Goal: Navigation & Orientation: Find specific page/section

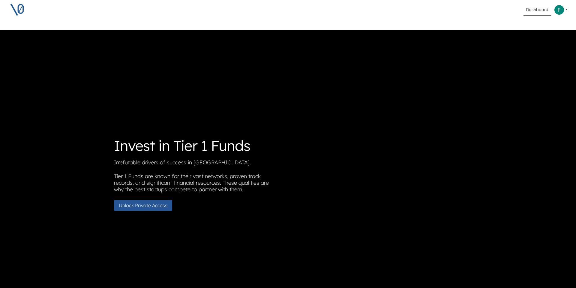
click at [536, 11] on link "Dashboard" at bounding box center [536, 9] width 27 height 11
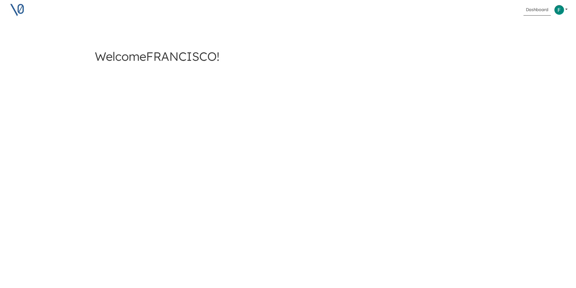
click at [534, 12] on link "Dashboard" at bounding box center [536, 9] width 27 height 11
click at [15, 13] on img at bounding box center [17, 9] width 15 height 15
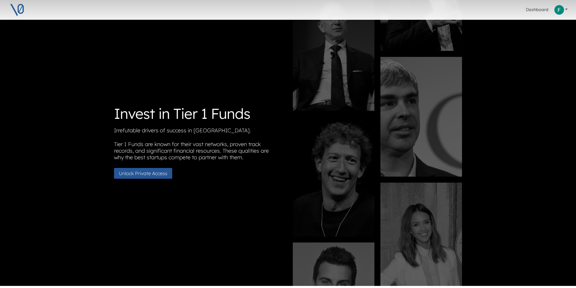
scroll to position [32, 0]
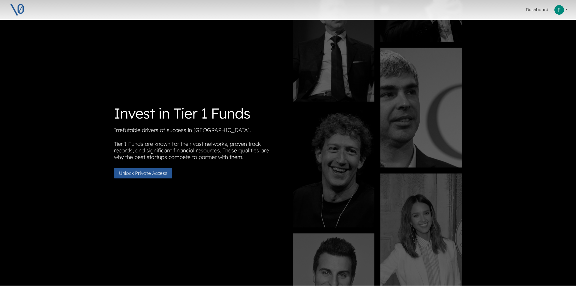
click at [156, 176] on button "Unlock Private Access" at bounding box center [143, 173] width 58 height 11
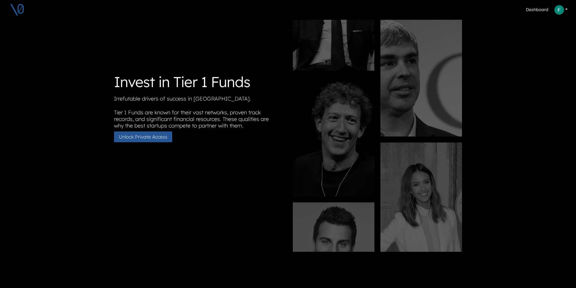
scroll to position [84, 0]
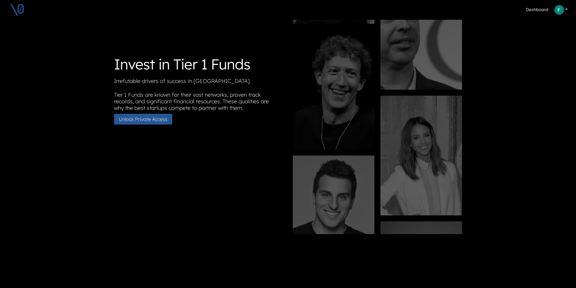
click at [157, 125] on div "Invest in Tier 1 Funds Irrefutable drivers of success in [GEOGRAPHIC_DATA]. Tie…" at bounding box center [288, 90] width 348 height 288
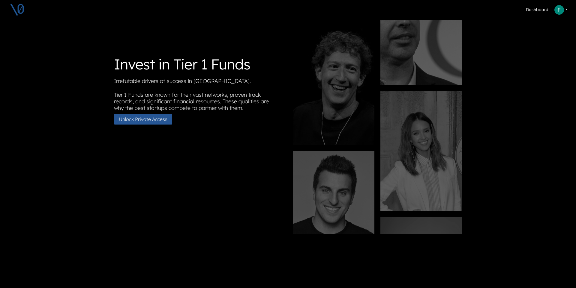
click at [160, 122] on button "Unlock Private Access" at bounding box center [143, 119] width 58 height 11
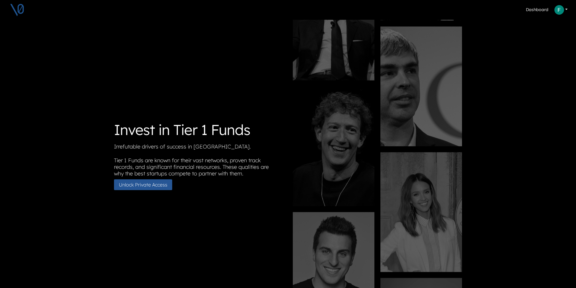
scroll to position [0, 0]
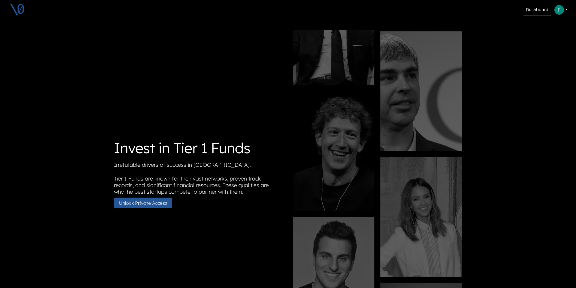
click at [548, 10] on link "Dashboard" at bounding box center [536, 9] width 27 height 11
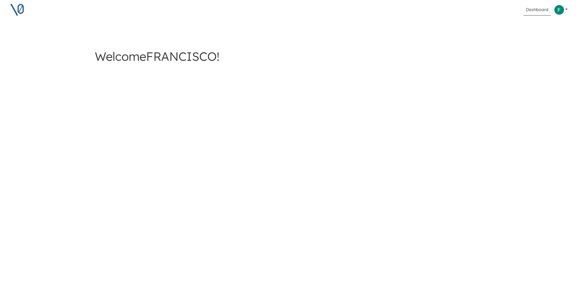
click at [567, 9] on link at bounding box center [561, 10] width 18 height 14
click at [521, 54] on button "Log out" at bounding box center [536, 54] width 59 height 10
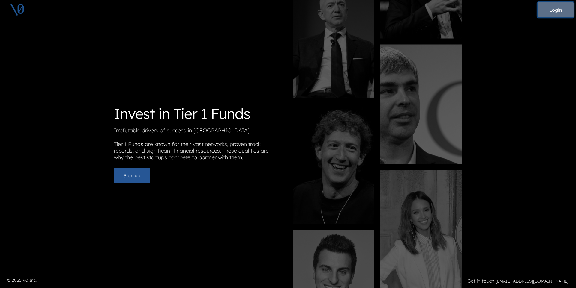
click at [553, 13] on button "Login" at bounding box center [555, 9] width 36 height 15
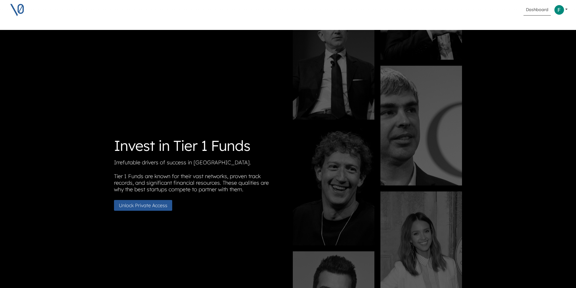
click at [533, 9] on link "Dashboard" at bounding box center [536, 9] width 27 height 11
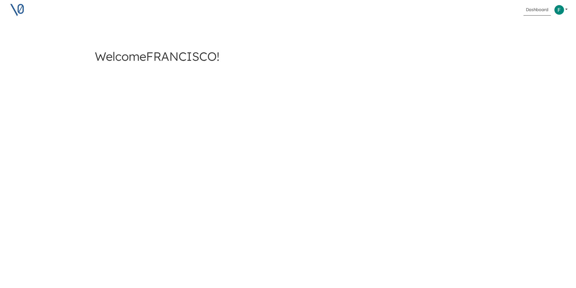
click at [19, 10] on img at bounding box center [17, 9] width 15 height 15
click at [533, 10] on link "Dashboard" at bounding box center [536, 9] width 27 height 11
click at [568, 10] on link at bounding box center [561, 10] width 18 height 14
click at [519, 125] on div "Dashboard Profile Privacy Policy Terms of Service Profile Privacy Policy Terms …" at bounding box center [288, 144] width 576 height 288
click at [536, 15] on link "Dashboard" at bounding box center [536, 9] width 27 height 11
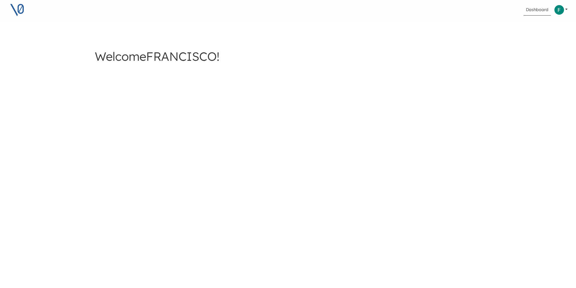
click at [536, 15] on link "Dashboard" at bounding box center [536, 9] width 27 height 11
click at [14, 11] on img at bounding box center [17, 9] width 15 height 15
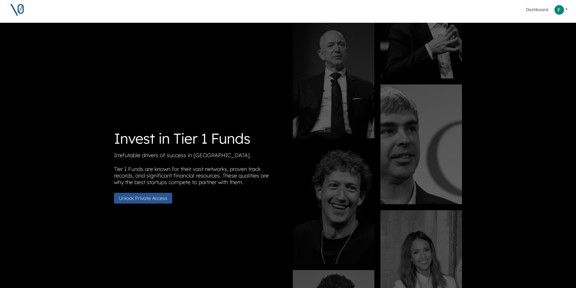
scroll to position [74, 0]
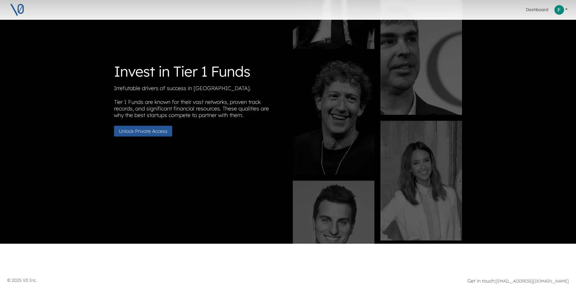
click at [156, 131] on button "Unlock Private Access" at bounding box center [143, 131] width 58 height 11
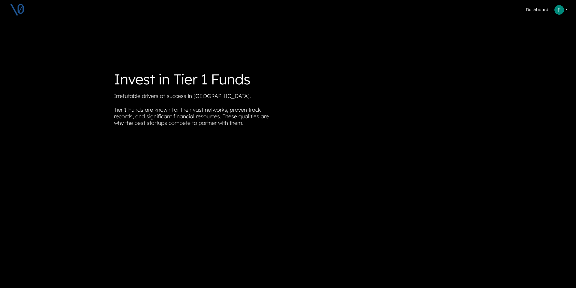
scroll to position [74, 0]
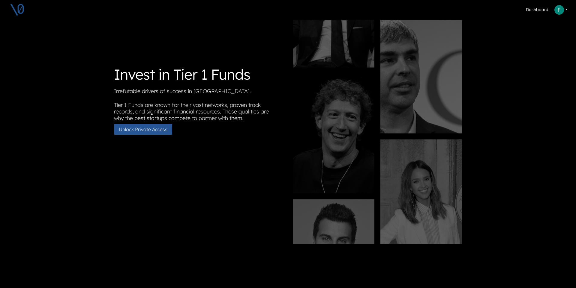
click at [156, 131] on button "Unlock Private Access" at bounding box center [143, 129] width 58 height 11
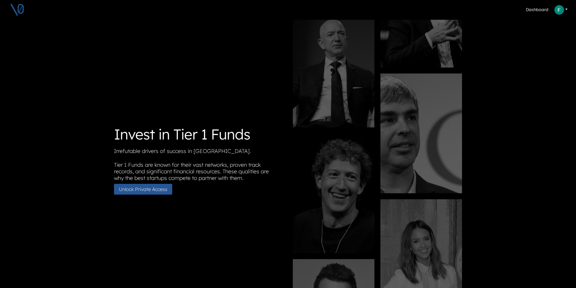
click at [156, 131] on div "Invest in Tier 1 Funds Irrefutable drivers of success in [GEOGRAPHIC_DATA]. Tie…" at bounding box center [198, 160] width 169 height 69
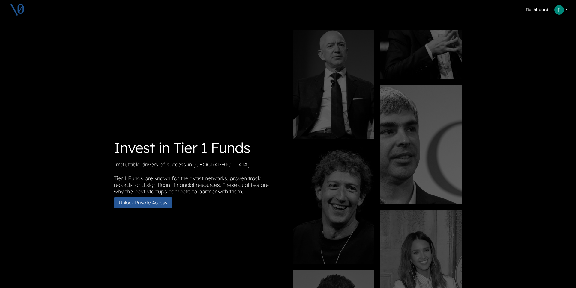
scroll to position [0, 0]
